Goal: Information Seeking & Learning: Check status

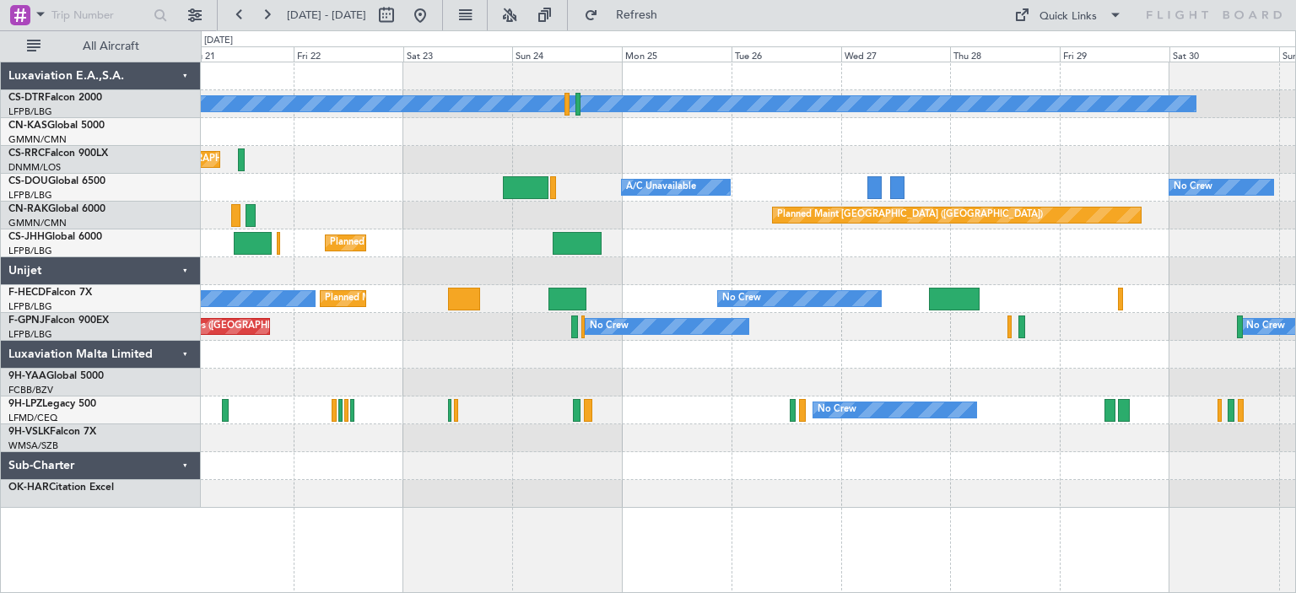
click at [874, 354] on div "No Crew Planned Maint Sofia Planned Maint [GEOGRAPHIC_DATA] ([GEOGRAPHIC_DATA])…" at bounding box center [748, 284] width 1094 height 445
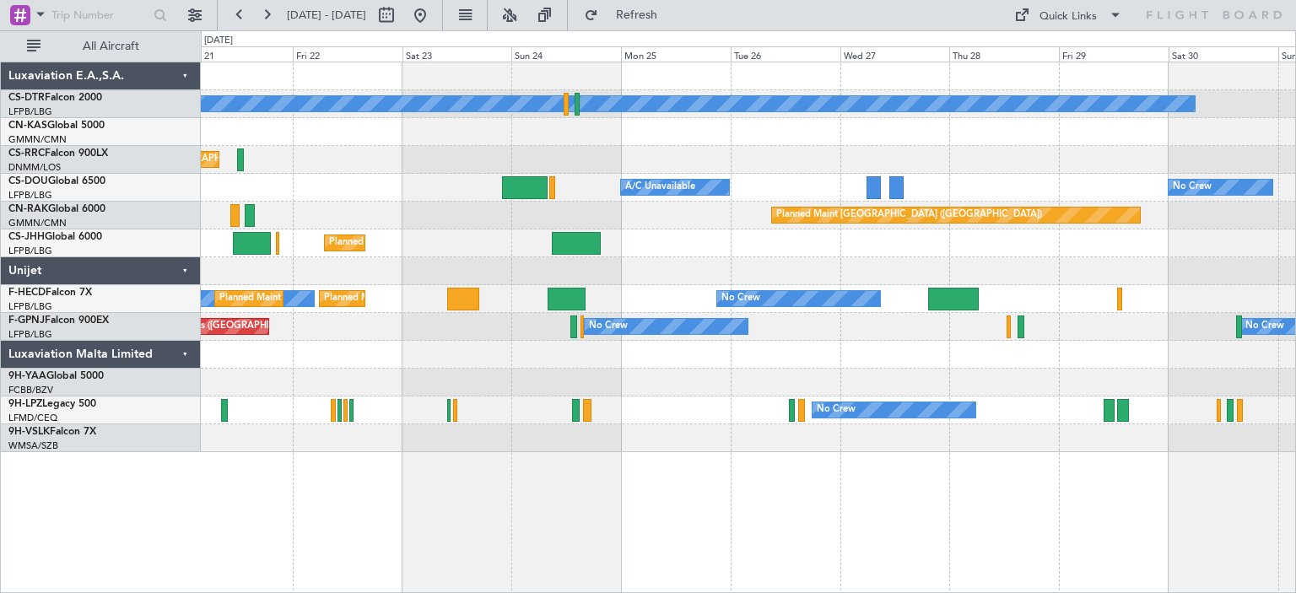
click at [580, 401] on div "No Crew No Crew" at bounding box center [748, 411] width 1094 height 28
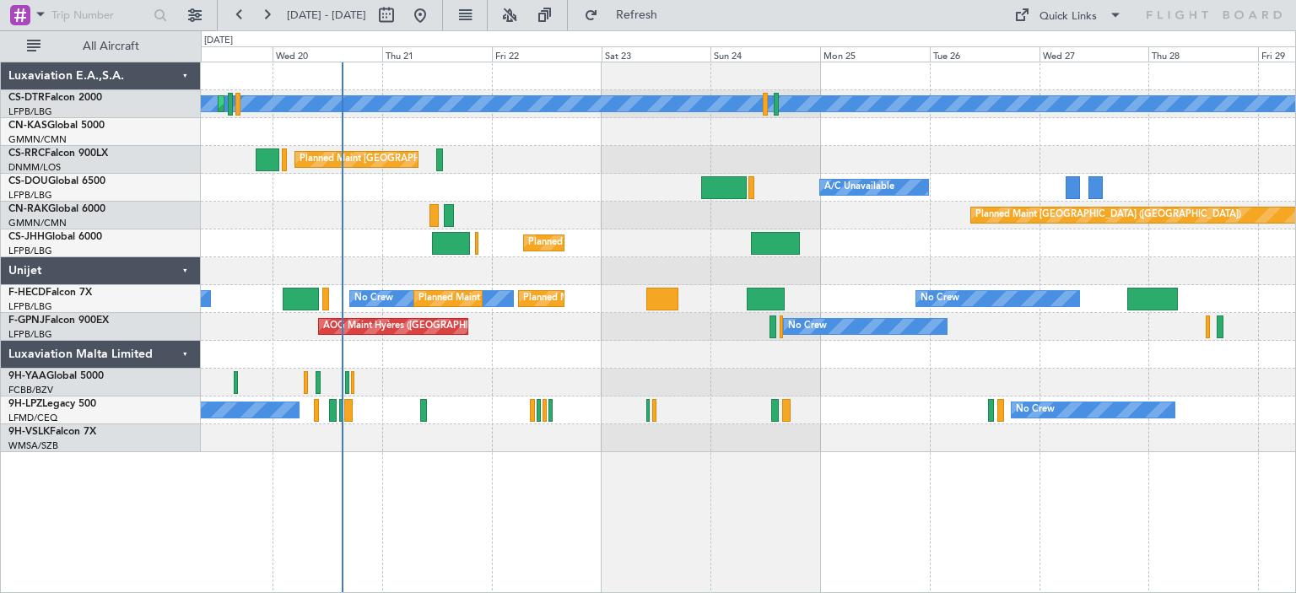
click at [669, 465] on div "No Crew Planned Maint Sofia Planned Maint [GEOGRAPHIC_DATA] ([GEOGRAPHIC_DATA])…" at bounding box center [748, 328] width 1095 height 532
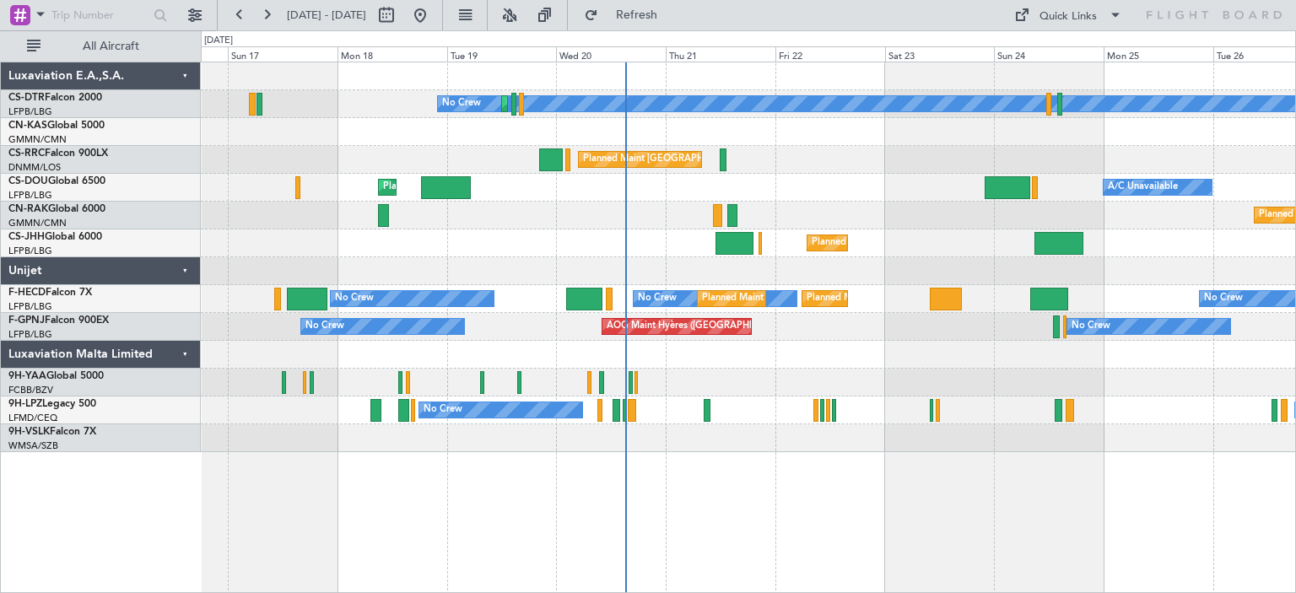
click at [867, 481] on div "No Crew Planned Maint Sofia Planned Maint [GEOGRAPHIC_DATA] ([GEOGRAPHIC_DATA])…" at bounding box center [748, 328] width 1095 height 532
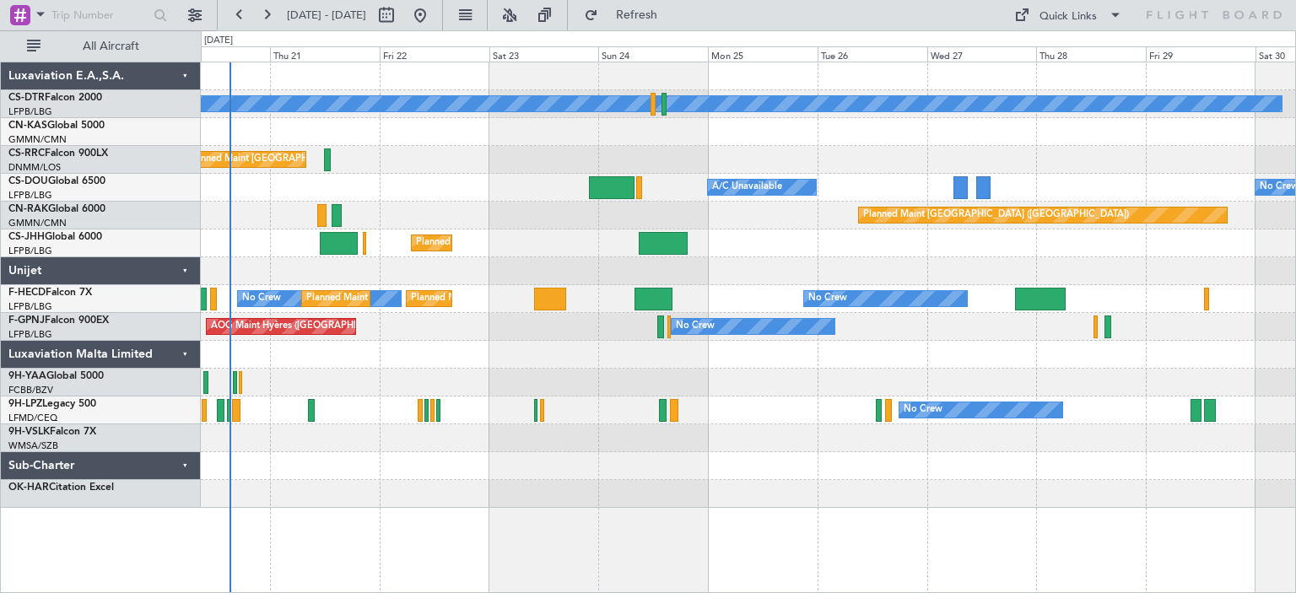
click at [654, 387] on div at bounding box center [748, 383] width 1094 height 28
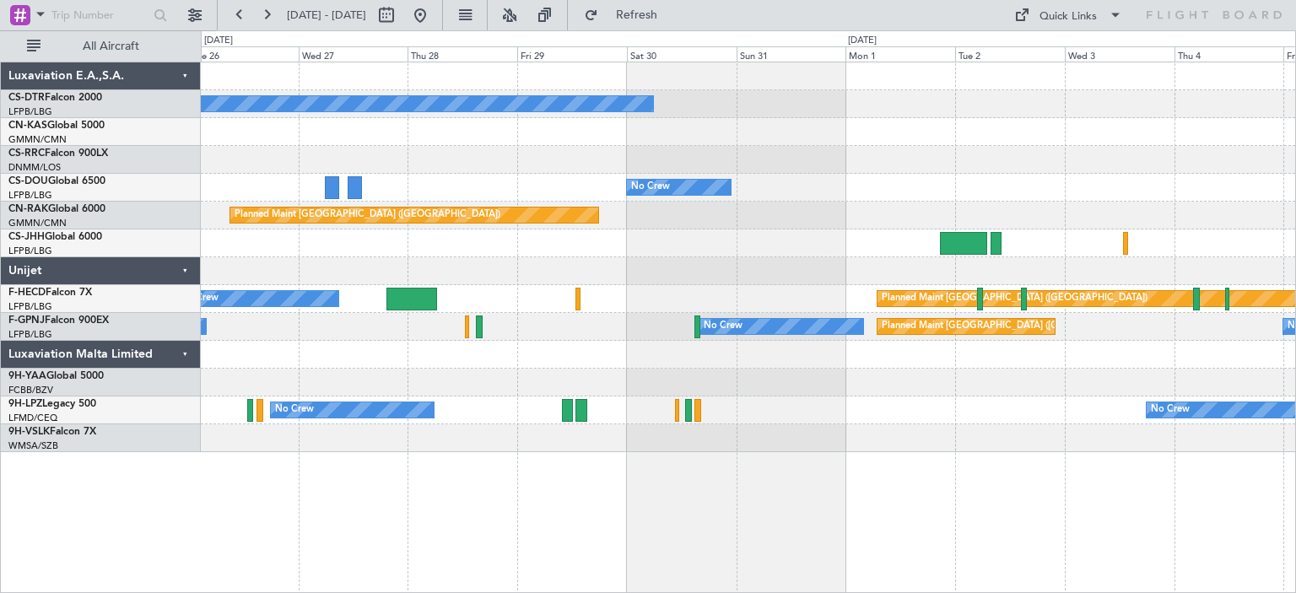
click at [701, 225] on div "Planned Maint [GEOGRAPHIC_DATA] ([GEOGRAPHIC_DATA])" at bounding box center [748, 216] width 1094 height 28
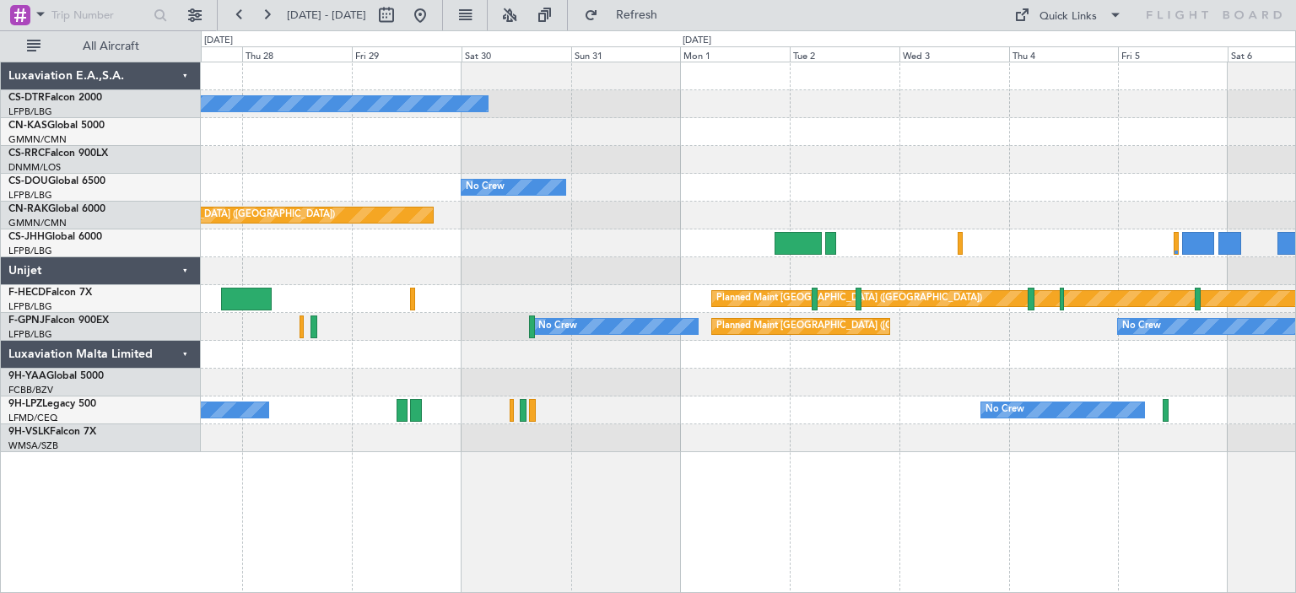
click at [577, 202] on div "Planned Maint [GEOGRAPHIC_DATA] ([GEOGRAPHIC_DATA])" at bounding box center [748, 216] width 1094 height 28
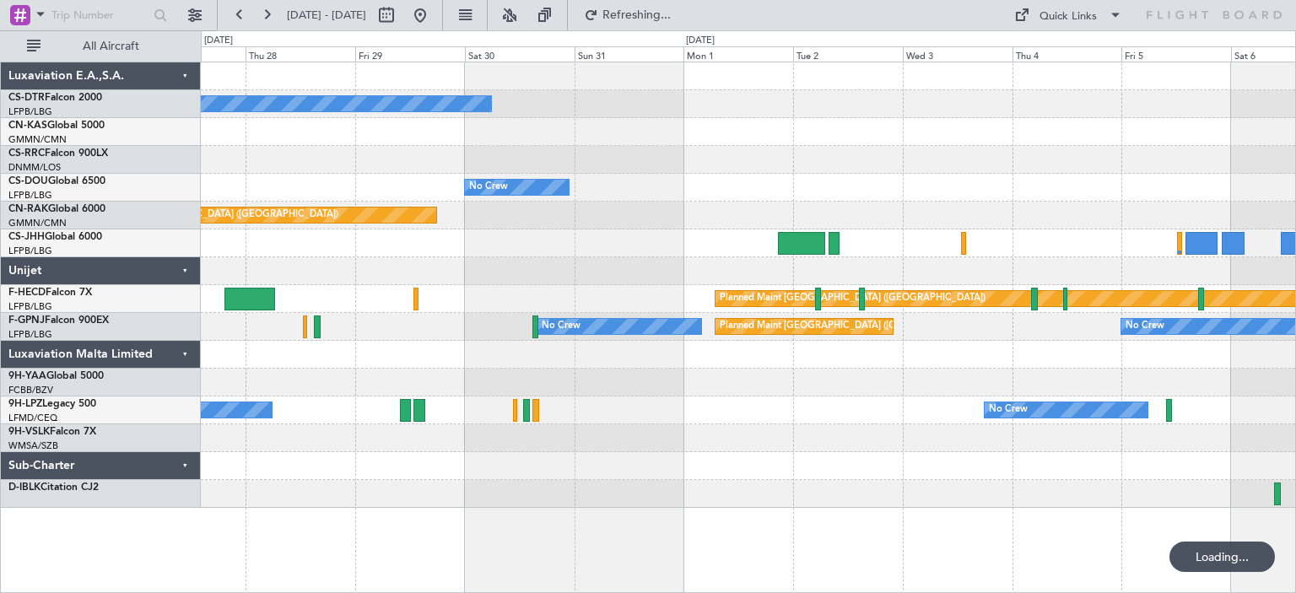
click at [548, 315] on div "No Crew Planned Maint [GEOGRAPHIC_DATA] ([GEOGRAPHIC_DATA]) No Crew No Crew No …" at bounding box center [748, 327] width 1094 height 28
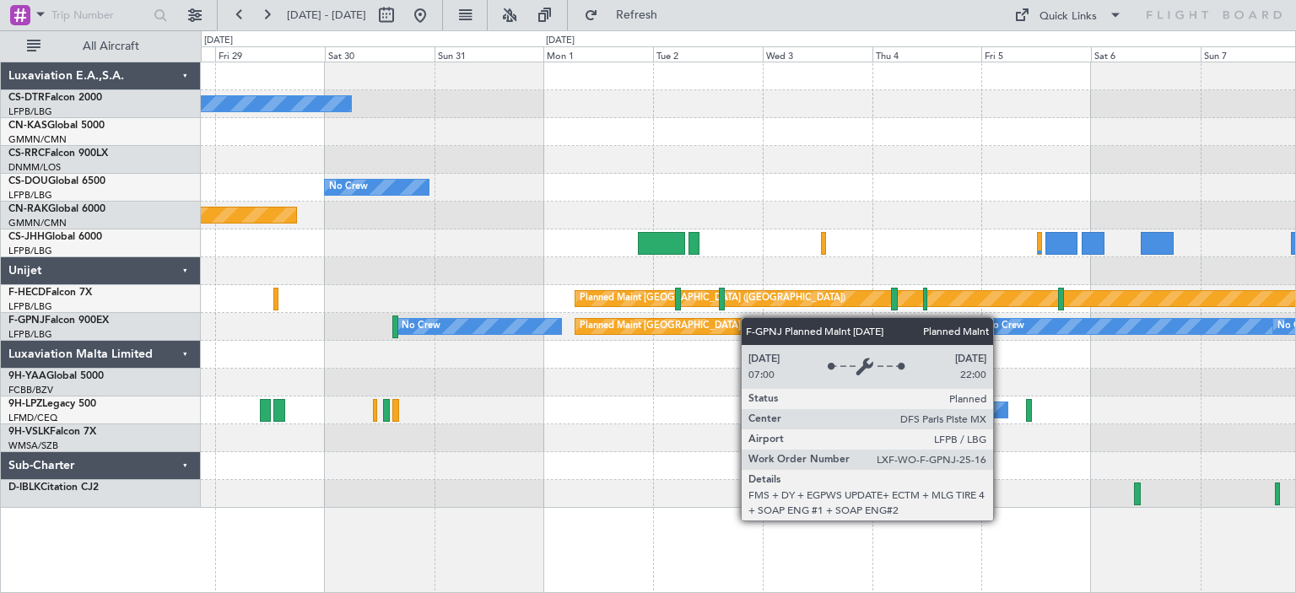
click at [625, 327] on div "No Crew Planned Maint [GEOGRAPHIC_DATA] ([GEOGRAPHIC_DATA]) No Crew No Crew" at bounding box center [748, 327] width 1094 height 28
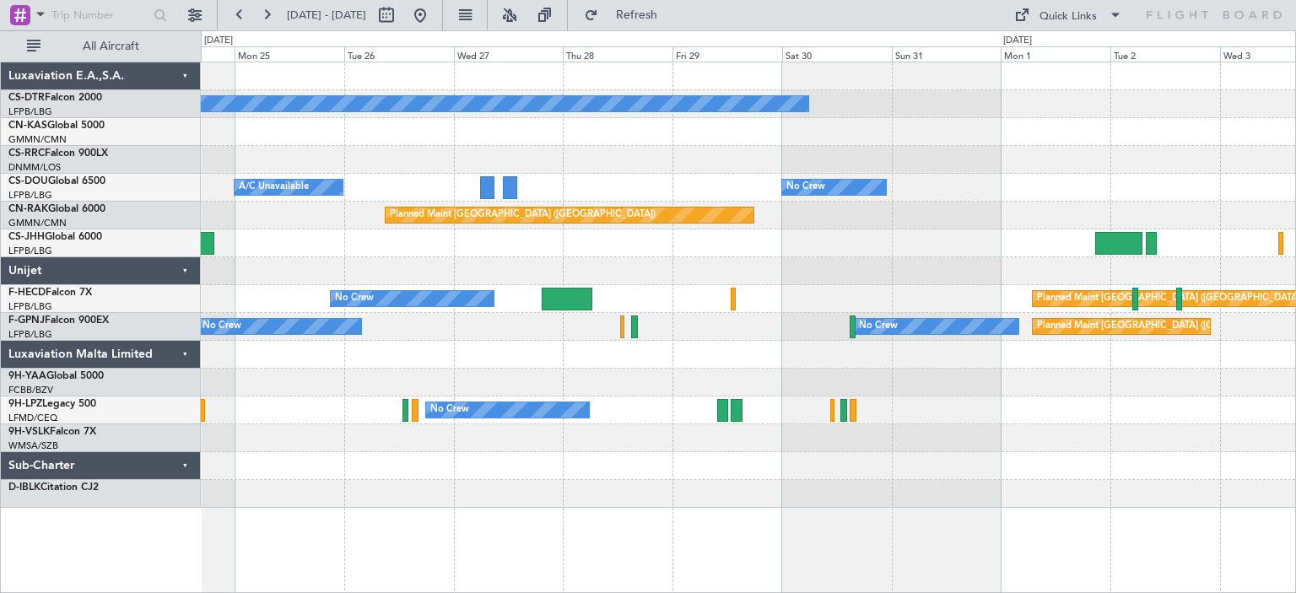
click at [793, 537] on div "No Crew No Crew Planned Maint [GEOGRAPHIC_DATA] ([GEOGRAPHIC_DATA]) A/C Unavail…" at bounding box center [748, 328] width 1095 height 532
click at [592, 450] on div "No Crew No Crew Planned Maint [GEOGRAPHIC_DATA] ([GEOGRAPHIC_DATA]) A/C Unavail…" at bounding box center [748, 284] width 1094 height 445
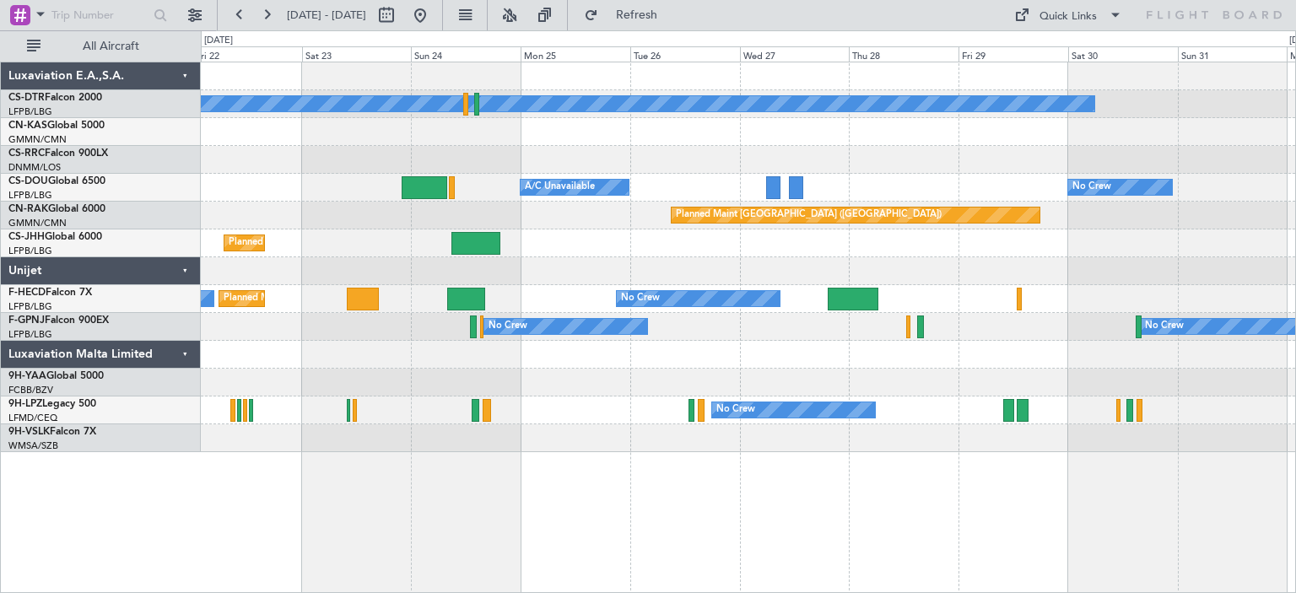
click at [732, 489] on div "No Crew Planned Maint [GEOGRAPHIC_DATA] ([GEOGRAPHIC_DATA]) No Crew Planned Mai…" at bounding box center [748, 328] width 1095 height 532
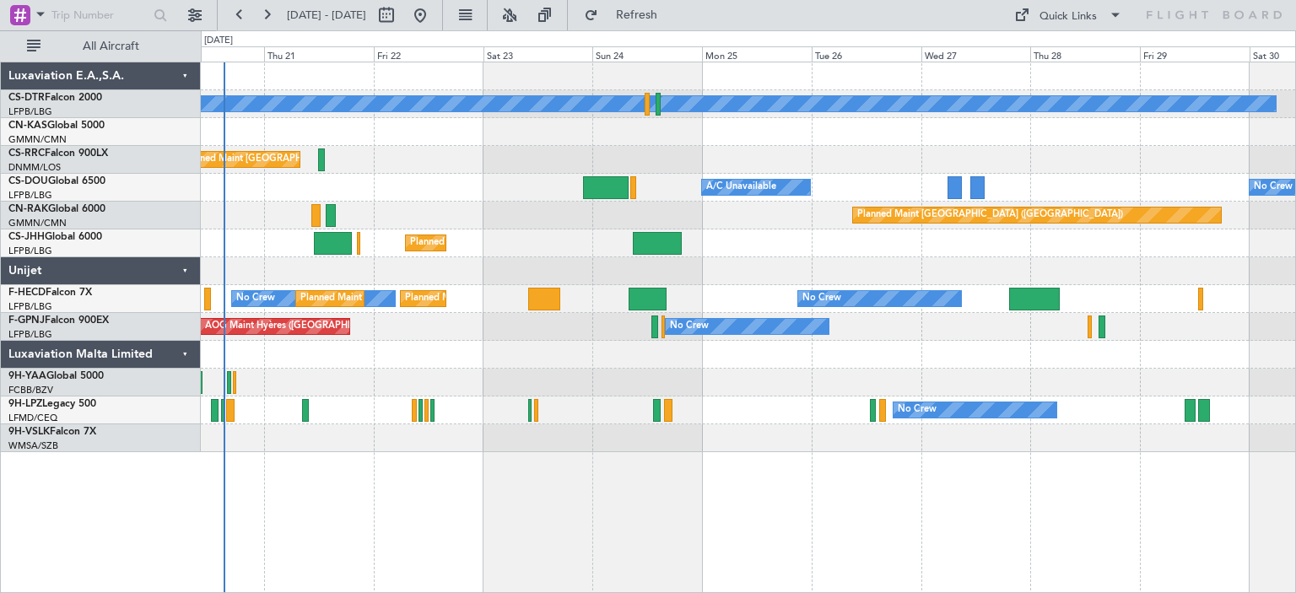
click at [872, 478] on div "No Crew Planned Maint Sofia Planned Maint [GEOGRAPHIC_DATA] ([GEOGRAPHIC_DATA])…" at bounding box center [748, 328] width 1095 height 532
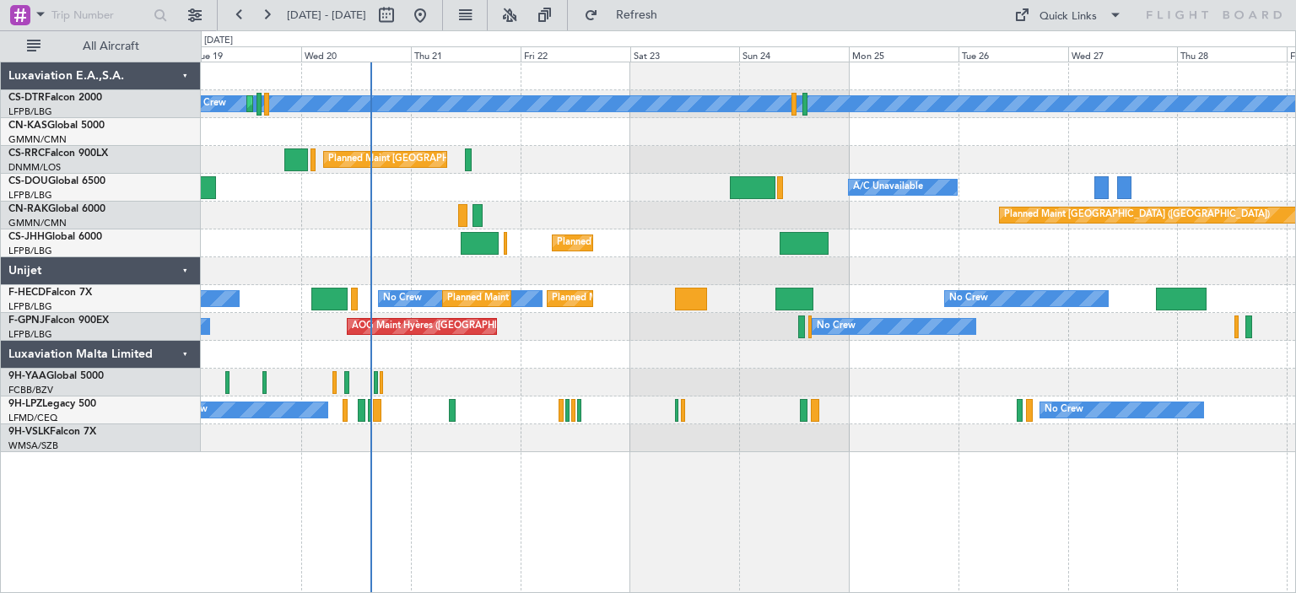
click at [891, 489] on div "No Crew Planned Maint Sofia Planned Maint [GEOGRAPHIC_DATA] ([GEOGRAPHIC_DATA])…" at bounding box center [748, 328] width 1095 height 532
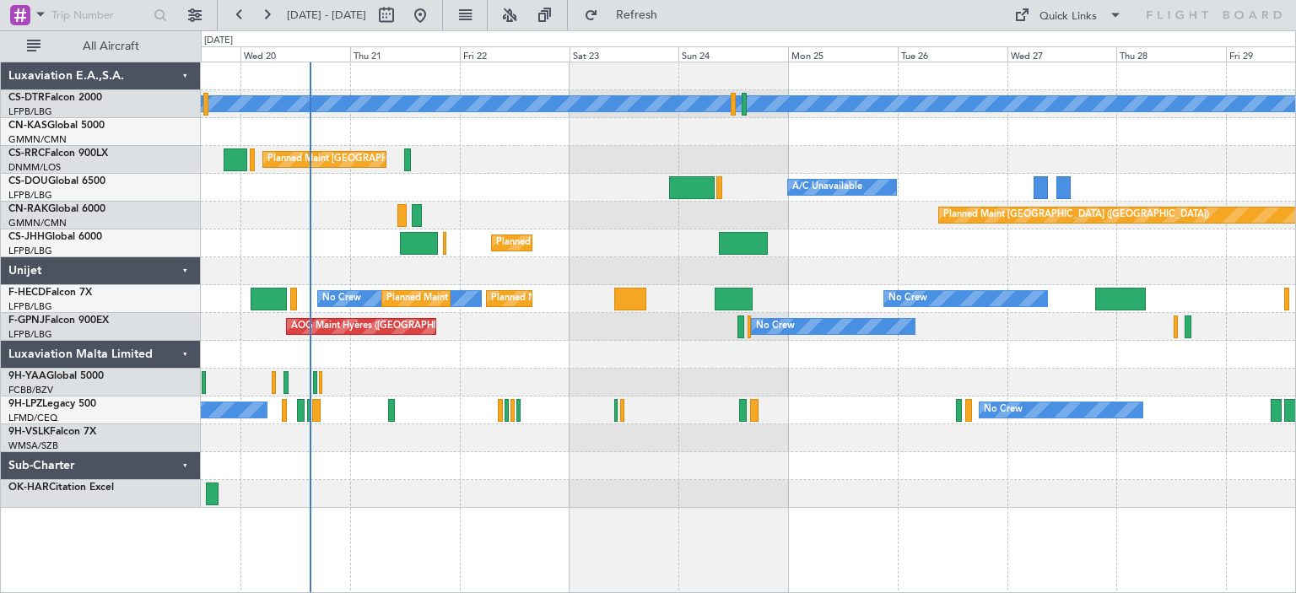
click at [1009, 462] on div at bounding box center [748, 466] width 1094 height 28
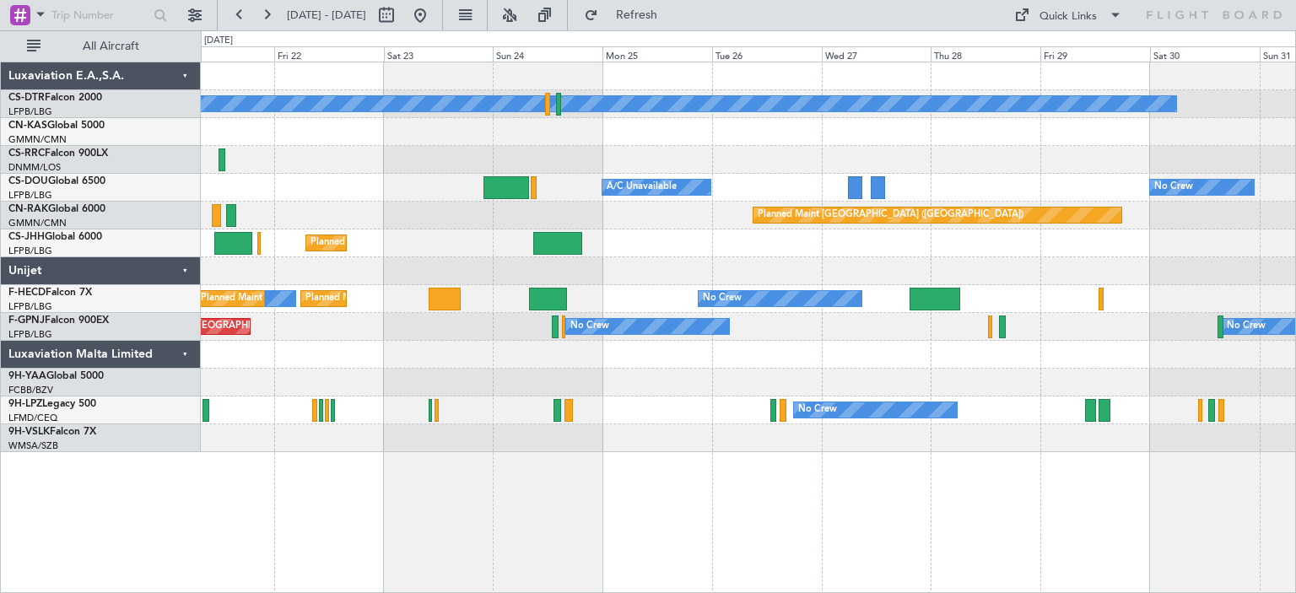
click at [853, 445] on div at bounding box center [748, 438] width 1094 height 28
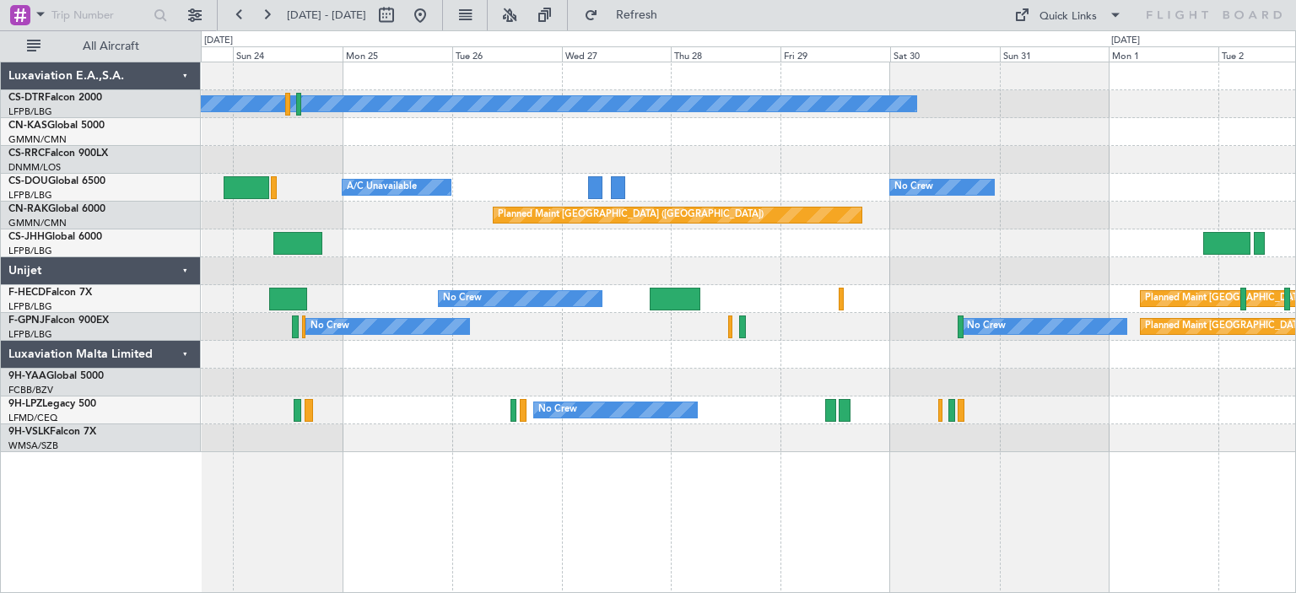
click at [737, 427] on div at bounding box center [748, 438] width 1094 height 28
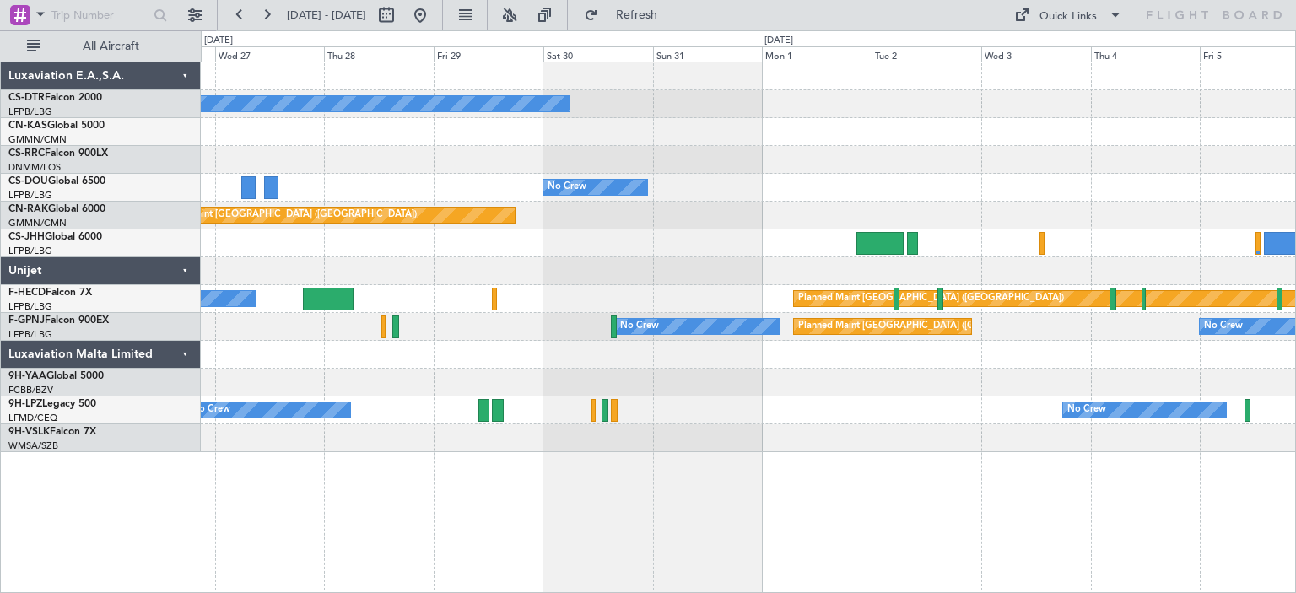
click at [354, 427] on div at bounding box center [748, 438] width 1094 height 28
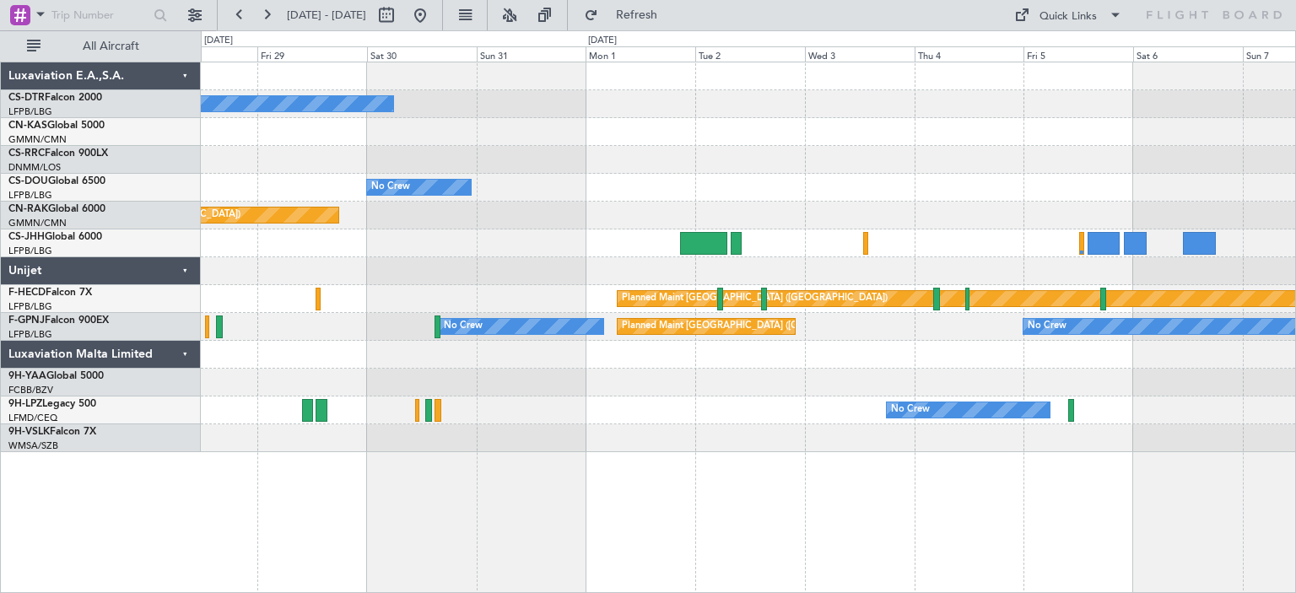
click at [111, 404] on div "No Crew No Crew A/C Unavailable Planned Maint [GEOGRAPHIC_DATA] ([GEOGRAPHIC_DA…" at bounding box center [648, 311] width 1296 height 563
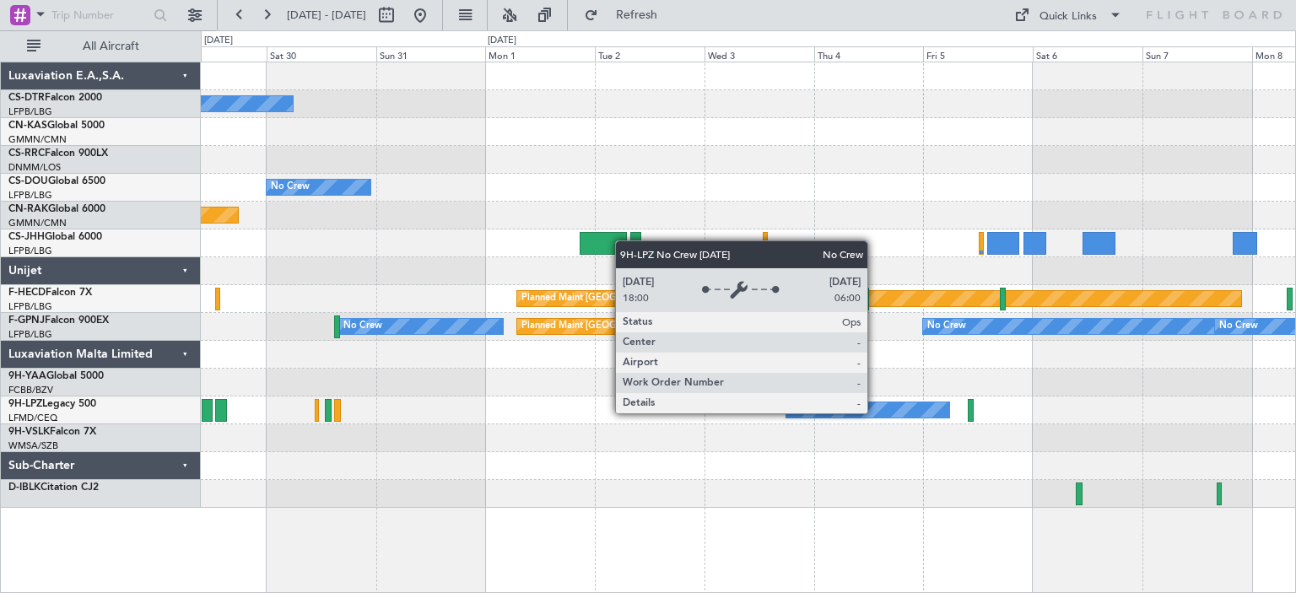
click at [874, 412] on div "No Crew" at bounding box center [867, 409] width 163 height 15
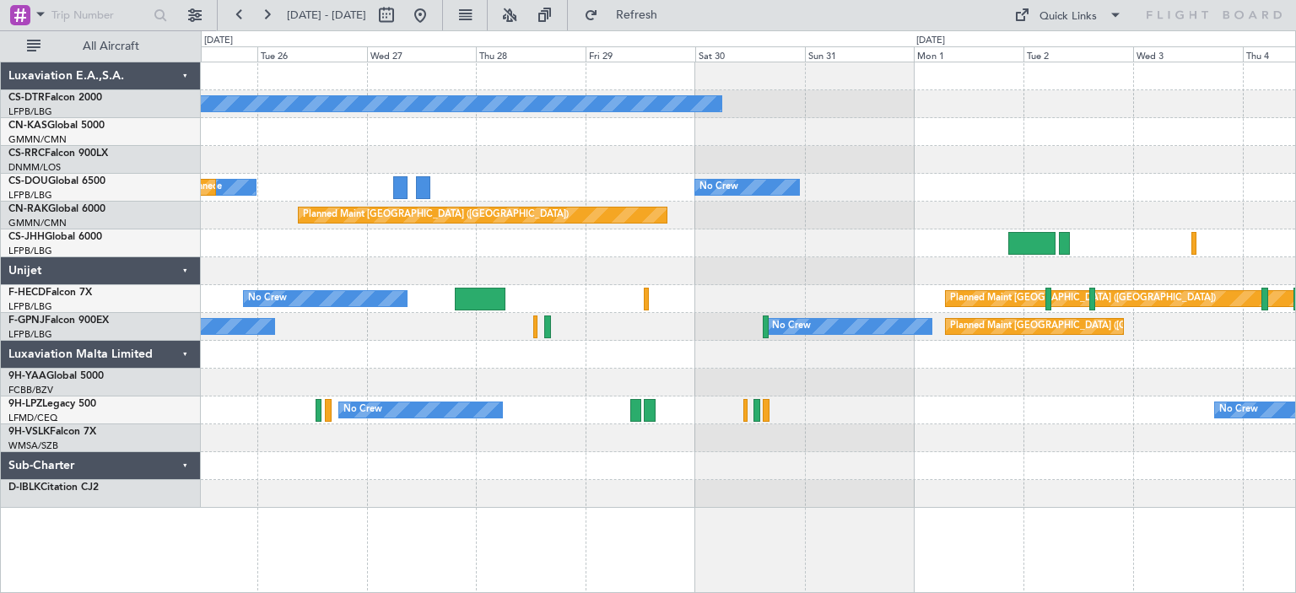
click at [985, 225] on div "No Crew No Crew A/C Unavailable Planned Maint [GEOGRAPHIC_DATA] ([GEOGRAPHIC_DA…" at bounding box center [748, 284] width 1094 height 445
